Goal: Transaction & Acquisition: Download file/media

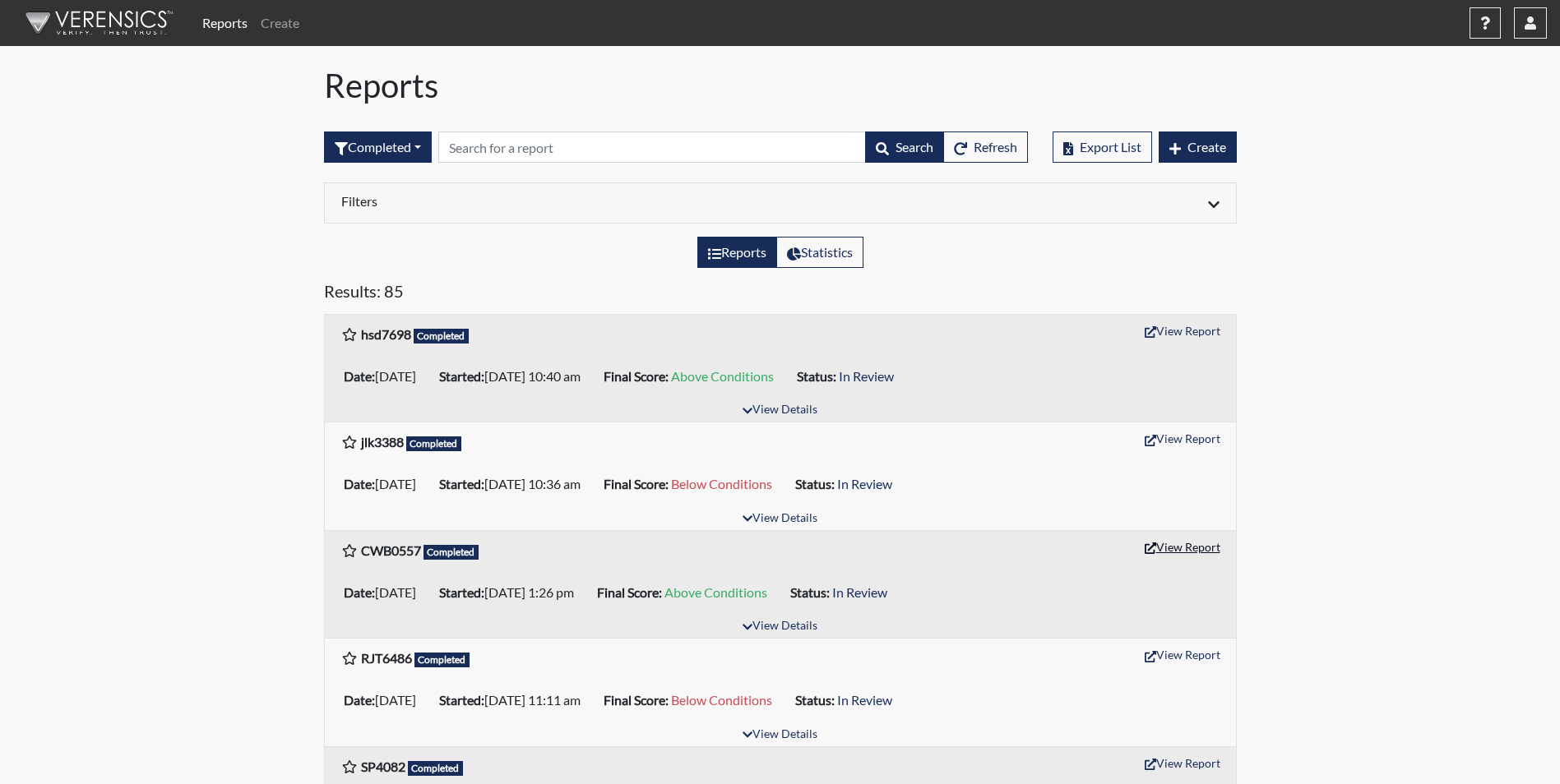
click at [1203, 548] on button "View Report" at bounding box center [1183, 547] width 90 height 25
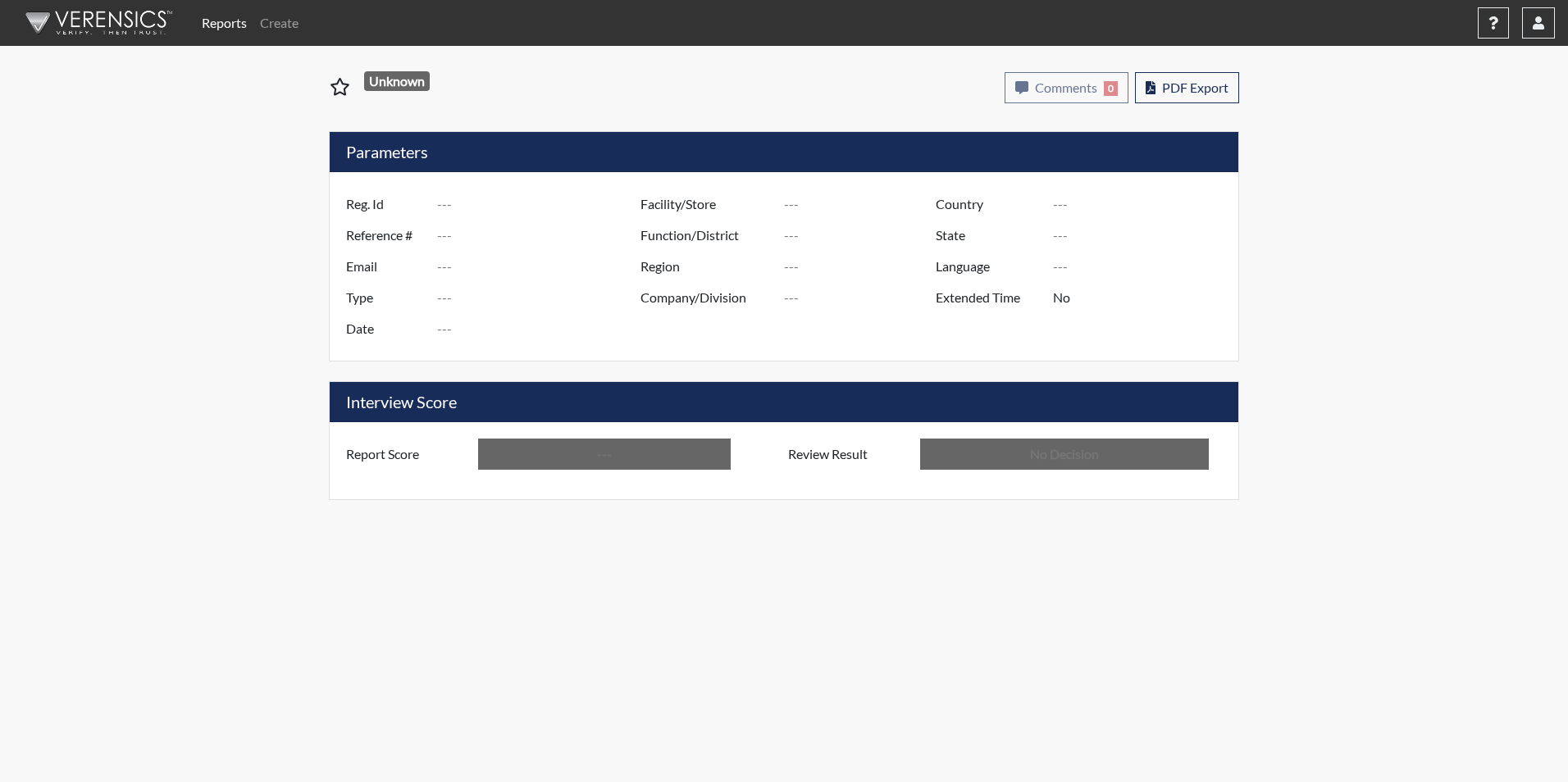
type input "CWB0557"
type input "48341"
type input "---"
type input "Corrections Pre-Employment"
type input "Jul 2, 2025"
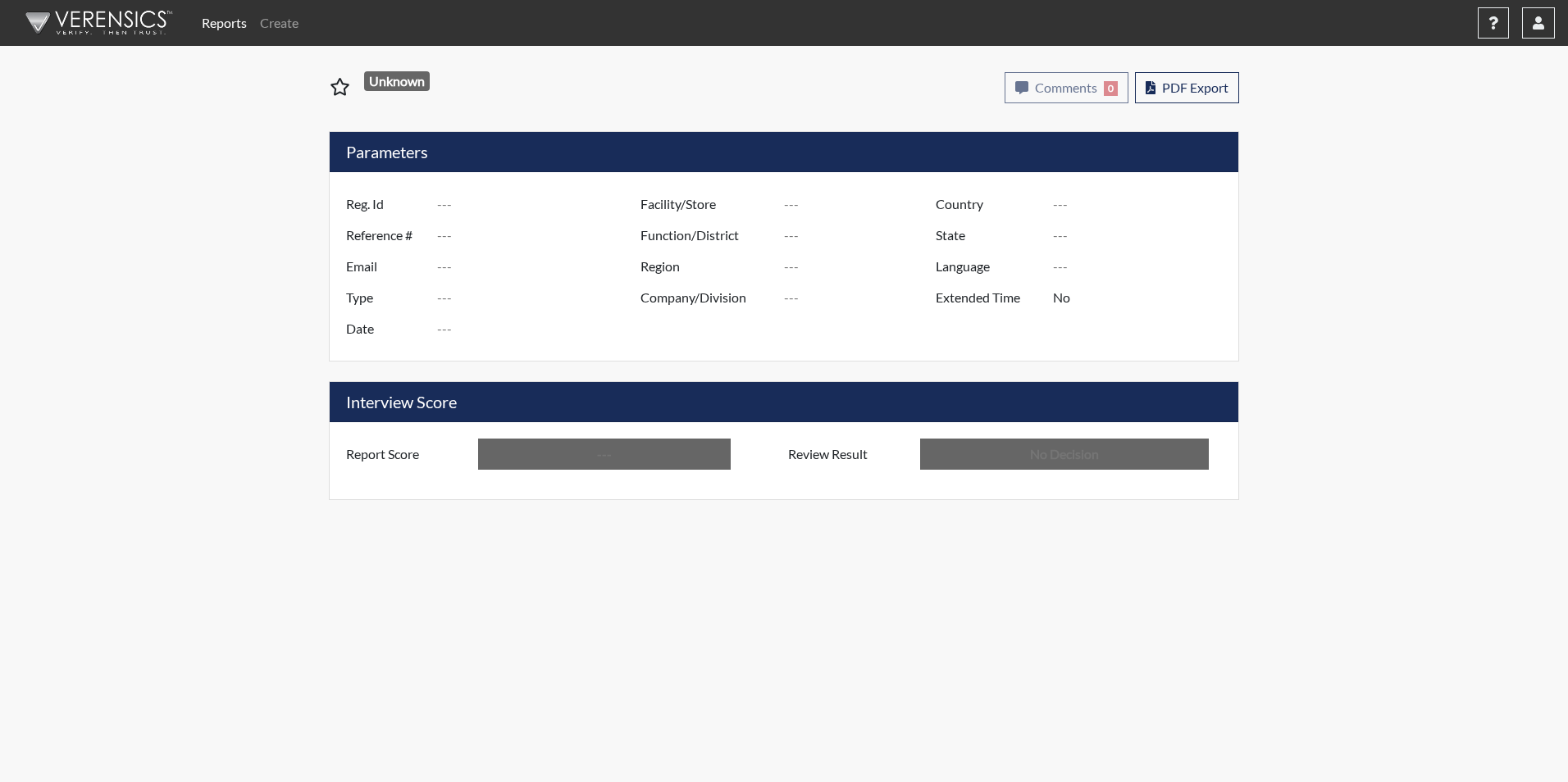
type input "[PERSON_NAME]"
type input "[GEOGRAPHIC_DATA]"
type input "[US_STATE]"
type input "English"
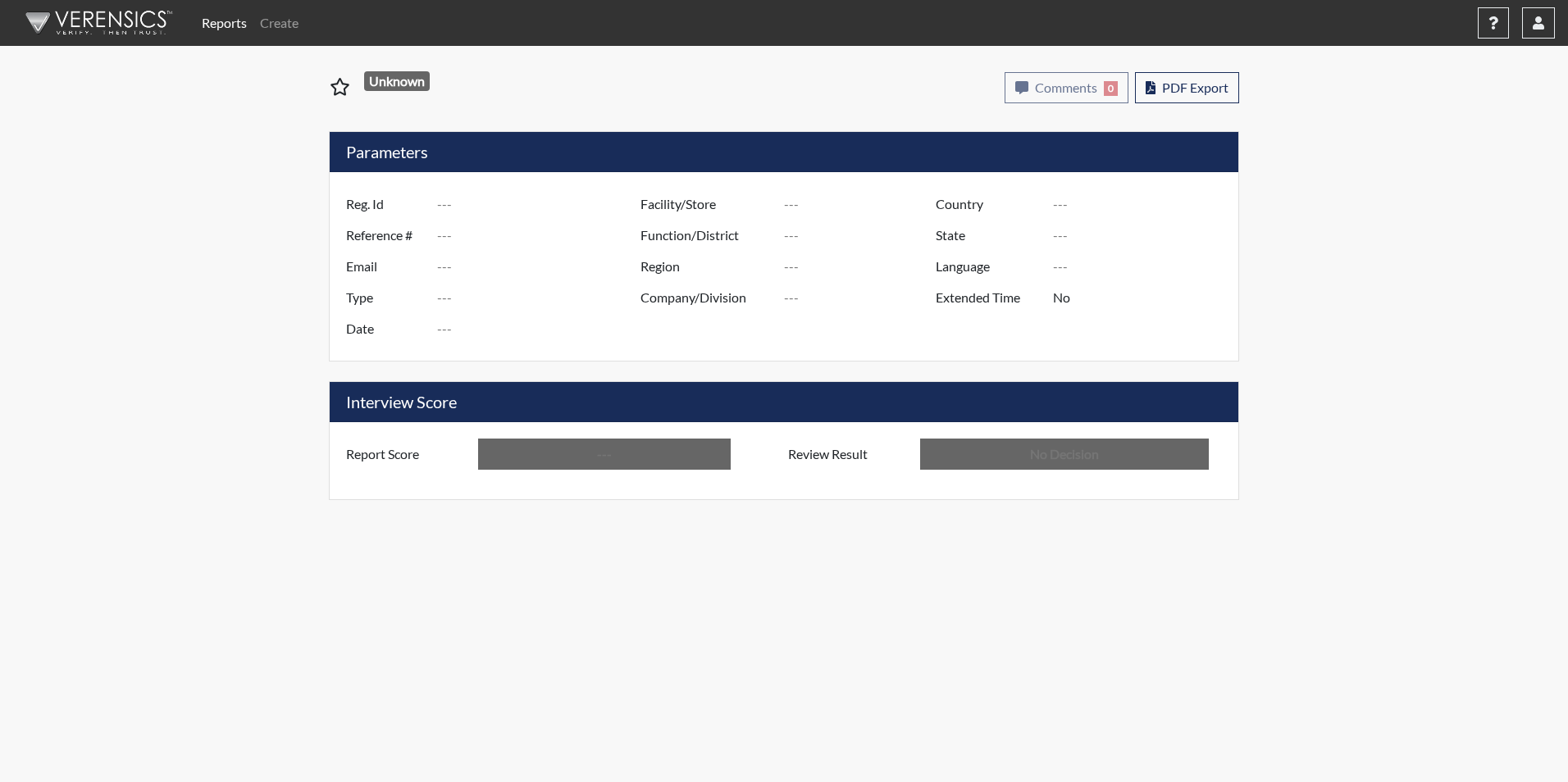
type input "Above Conditions"
type input "In Review"
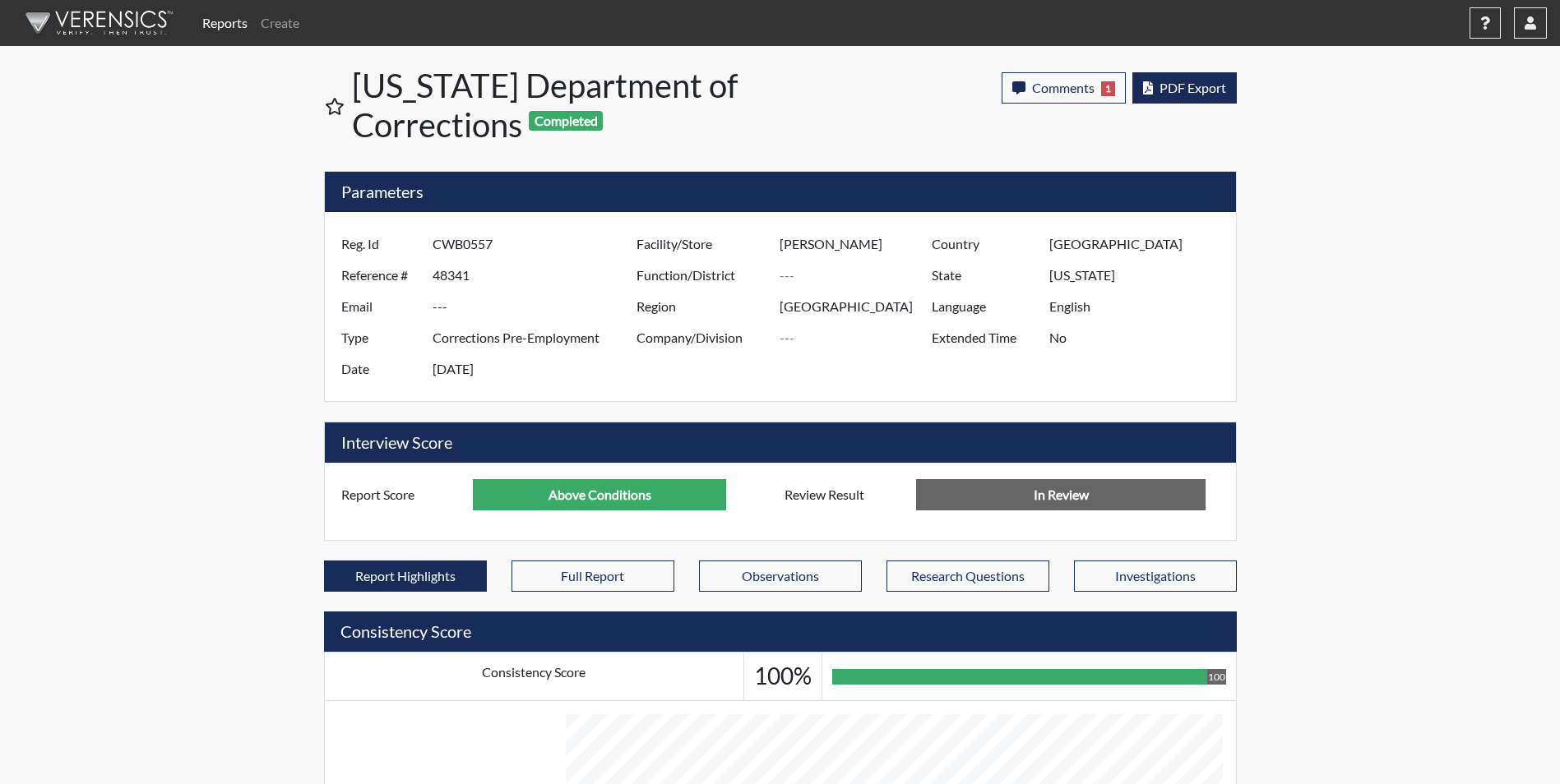
scroll to position [273, 684]
click at [1192, 96] on button "PDF Export" at bounding box center [1185, 88] width 105 height 31
